Goal: Task Accomplishment & Management: Use online tool/utility

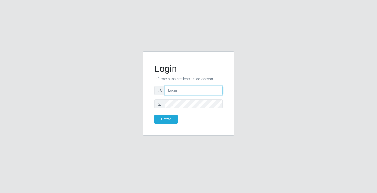
click at [167, 91] on input "text" at bounding box center [193, 90] width 58 height 9
click at [201, 89] on input "text" at bounding box center [193, 90] width 58 height 9
type input "anacarla@ideal"
click at [162, 117] on button "Entrar" at bounding box center [165, 119] width 23 height 9
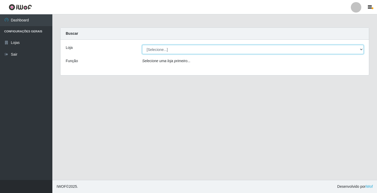
click at [361, 47] on select "[Selecione...] Ideal - Conceição" at bounding box center [252, 49] width 221 height 9
select select "231"
click at [142, 45] on select "[Selecione...] Ideal - Conceição" at bounding box center [252, 49] width 221 height 9
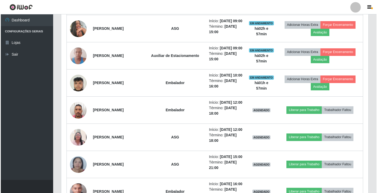
scroll to position [303, 0]
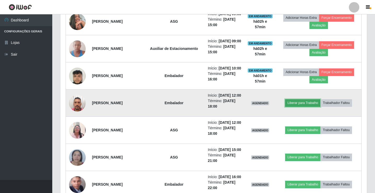
click at [292, 107] on button "Liberar para Trabalho" at bounding box center [302, 102] width 35 height 7
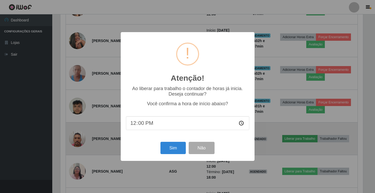
scroll to position [109, 304]
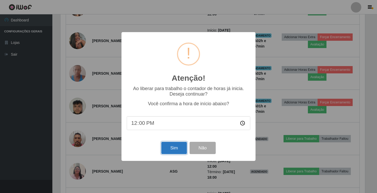
click at [170, 151] on button "Sim" at bounding box center [173, 148] width 25 height 12
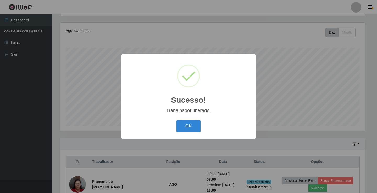
click at [193, 120] on div "OK Cancel" at bounding box center [188, 126] width 123 height 15
click at [193, 126] on button "OK" at bounding box center [188, 126] width 24 height 12
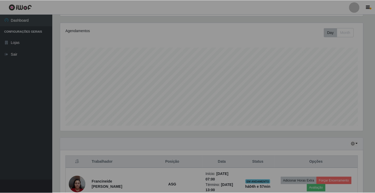
scroll to position [109, 307]
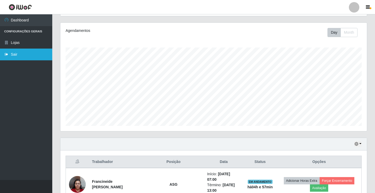
click at [33, 56] on link "Sair" at bounding box center [26, 55] width 52 height 12
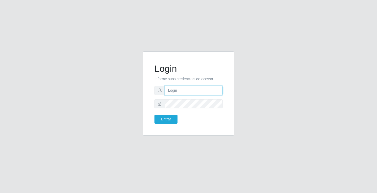
click at [175, 91] on input "text" at bounding box center [193, 90] width 58 height 9
click at [194, 89] on input "zivaneide" at bounding box center [193, 90] width 58 height 9
type input "z"
type input "zivaneide@ideal"
click at [154, 115] on button "Entrar" at bounding box center [165, 119] width 23 height 9
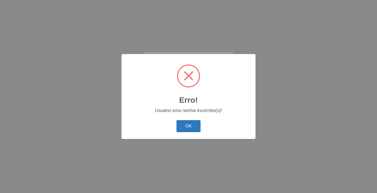
click at [190, 124] on button "OK" at bounding box center [188, 126] width 24 height 12
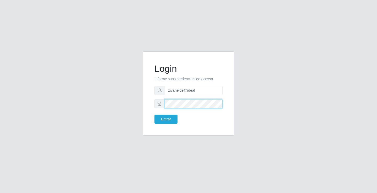
click at [154, 115] on button "Entrar" at bounding box center [165, 119] width 23 height 9
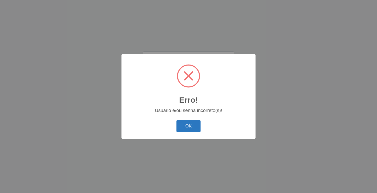
click at [192, 125] on button "OK" at bounding box center [188, 126] width 24 height 12
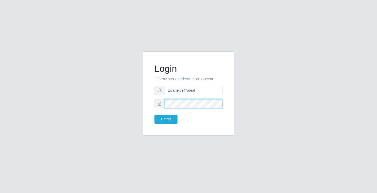
click at [154, 115] on button "Entrar" at bounding box center [165, 119] width 23 height 9
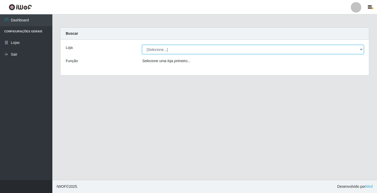
click at [362, 49] on select "[Selecione...] Ideal - Conceição" at bounding box center [252, 49] width 221 height 9
select select "231"
click at [142, 45] on select "[Selecione...] Ideal - Conceição" at bounding box center [252, 49] width 221 height 9
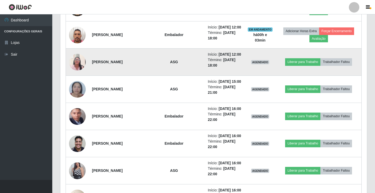
scroll to position [366, 0]
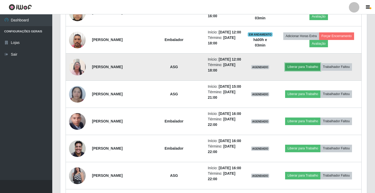
click at [306, 71] on button "Liberar para Trabalho" at bounding box center [302, 66] width 35 height 7
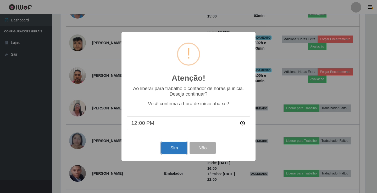
click at [173, 147] on button "Sim" at bounding box center [173, 148] width 25 height 12
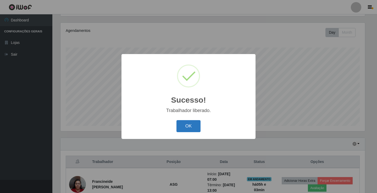
click at [192, 127] on button "OK" at bounding box center [188, 126] width 24 height 12
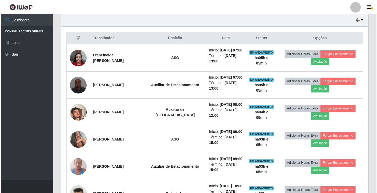
scroll to position [198, 0]
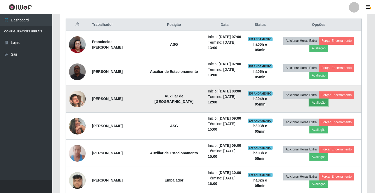
click at [326, 106] on button "Avaliação" at bounding box center [319, 102] width 19 height 7
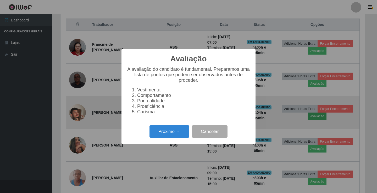
scroll to position [109, 304]
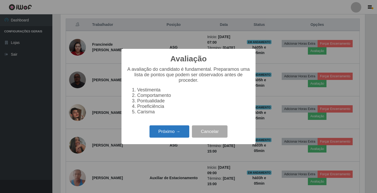
click at [165, 137] on button "Próximo →" at bounding box center [169, 132] width 40 height 12
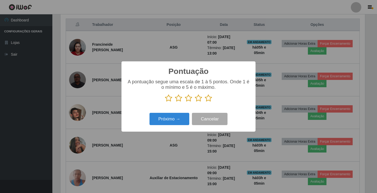
scroll to position [261391, 261196]
click at [210, 98] on icon at bounding box center [207, 98] width 7 height 8
click at [204, 102] on input "radio" at bounding box center [204, 102] width 0 height 0
click at [179, 118] on button "Próximo →" at bounding box center [169, 119] width 40 height 12
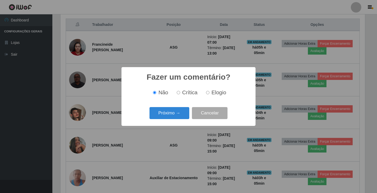
click at [179, 118] on button "Próximo →" at bounding box center [169, 113] width 40 height 12
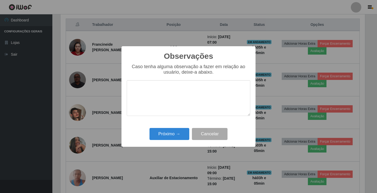
click at [179, 118] on div "Caso tenha alguma observação a fazer em relação ao usuário, deixe-a abaixo." at bounding box center [188, 92] width 123 height 57
click at [173, 132] on button "Próximo →" at bounding box center [169, 134] width 40 height 12
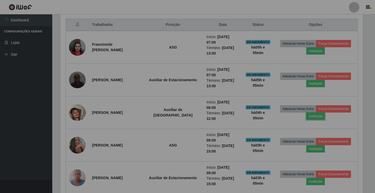
scroll to position [109, 307]
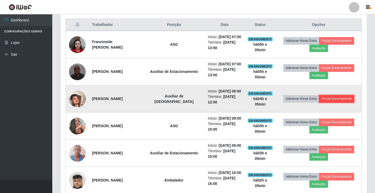
click at [337, 103] on button "Forçar Encerramento" at bounding box center [336, 98] width 35 height 7
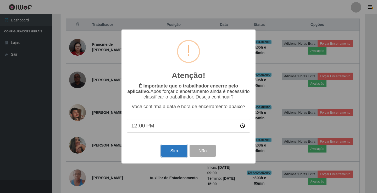
click at [171, 151] on button "Sim" at bounding box center [173, 151] width 25 height 12
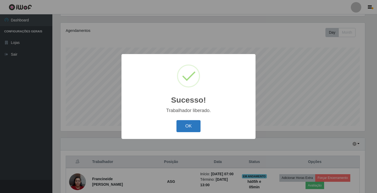
click at [186, 132] on button "OK" at bounding box center [188, 126] width 24 height 12
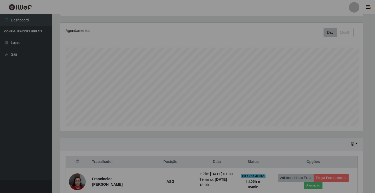
scroll to position [109, 307]
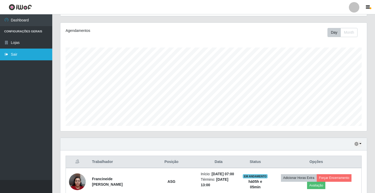
click at [40, 59] on link "Sair" at bounding box center [26, 55] width 52 height 12
